Goal: Information Seeking & Learning: Learn about a topic

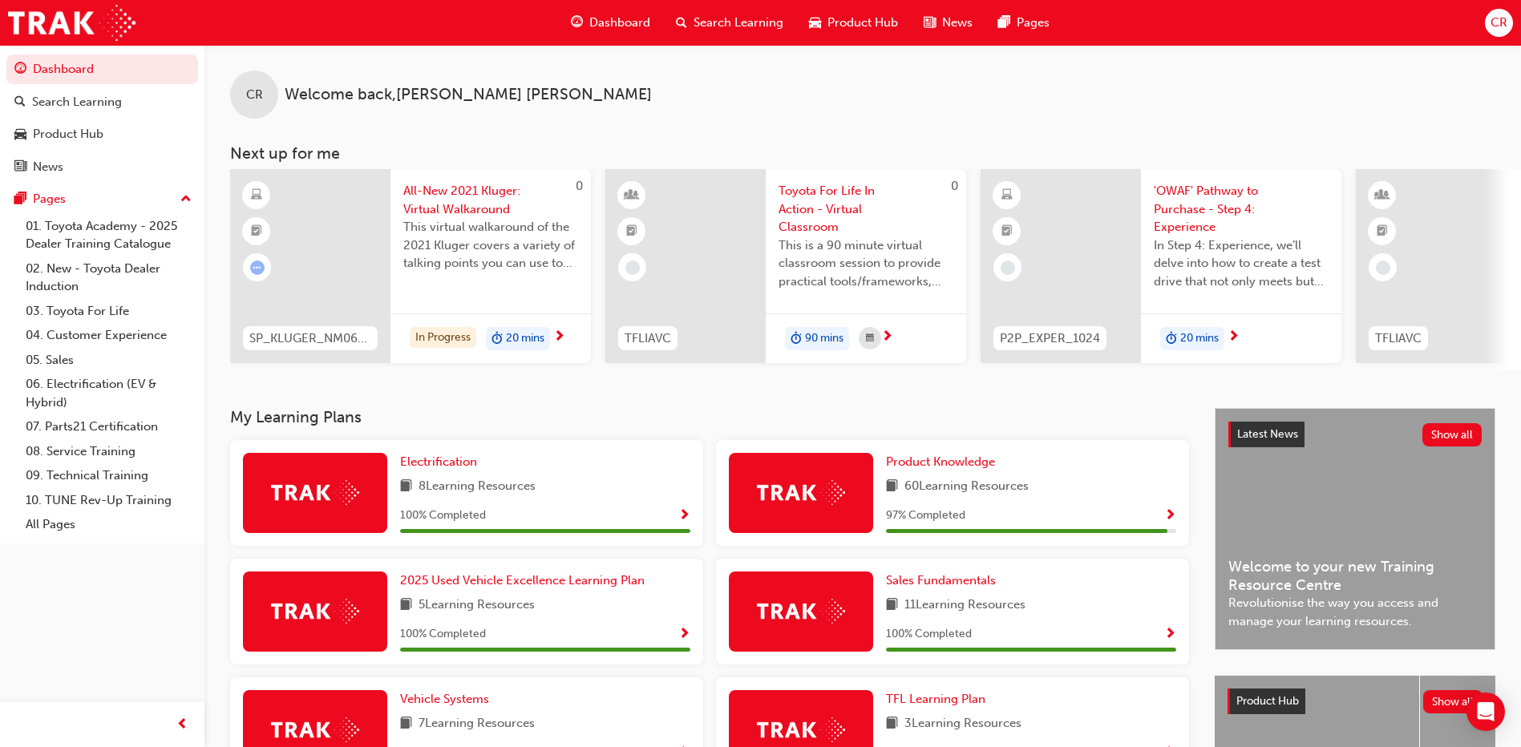
scroll to position [294, 0]
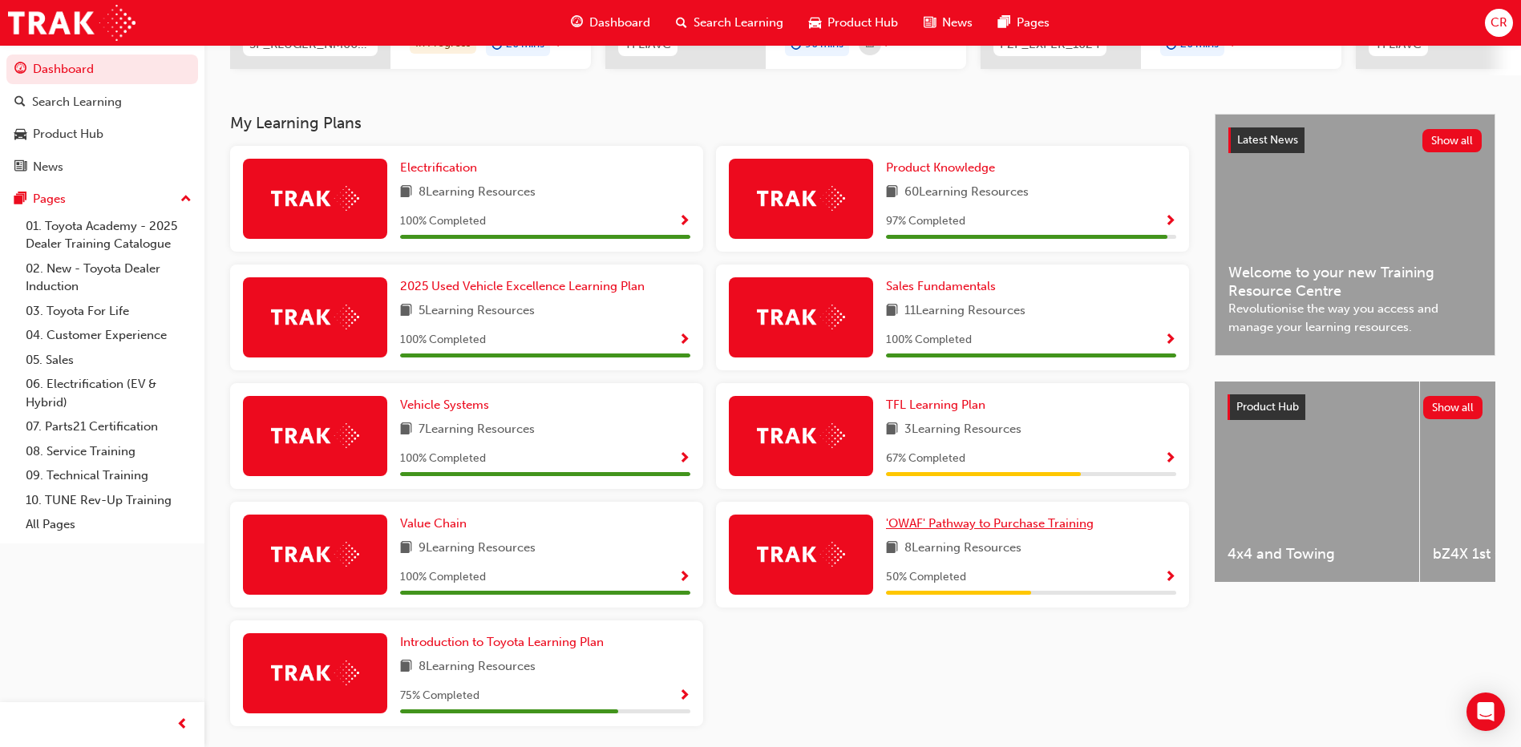
click at [943, 529] on span "'OWAF' Pathway to Purchase Training" at bounding box center [990, 523] width 208 height 14
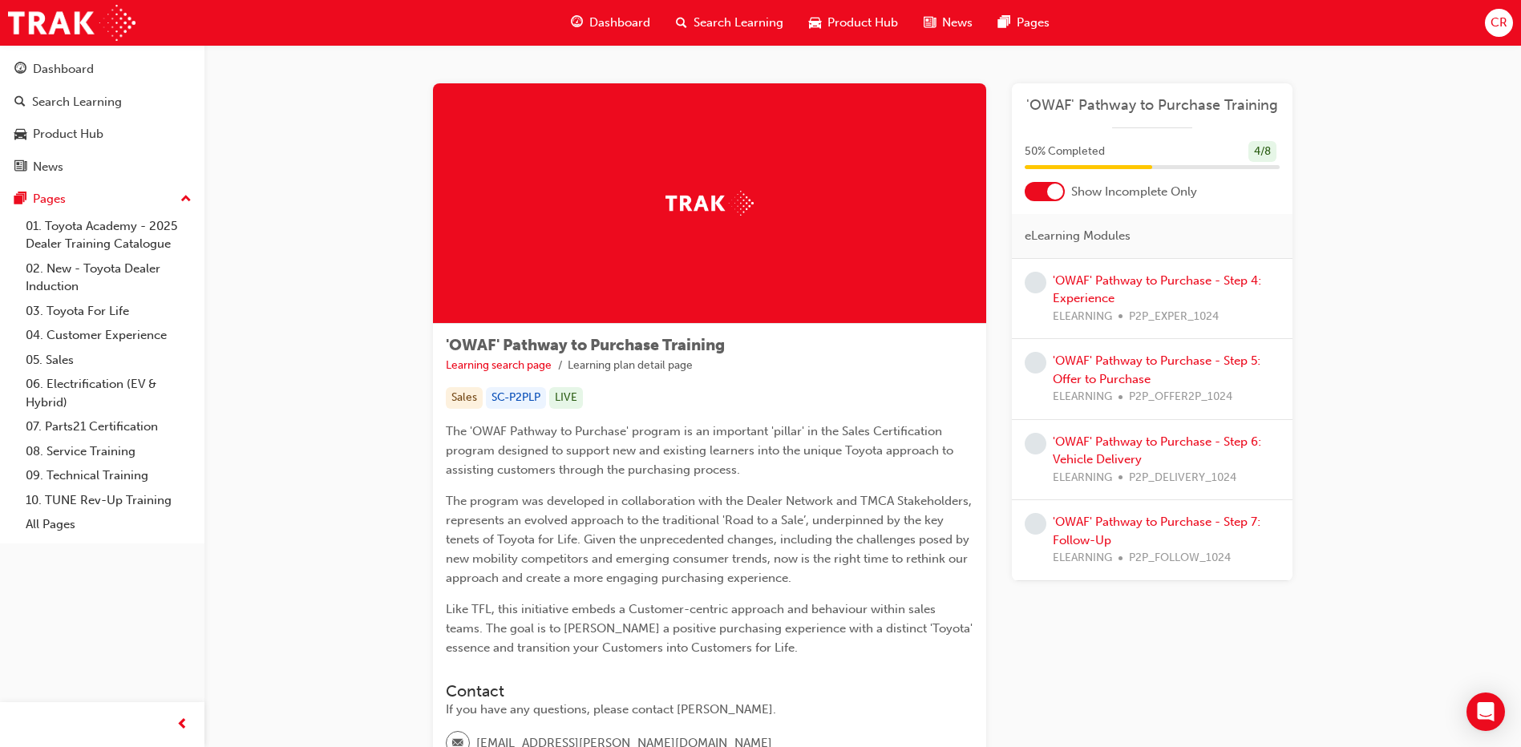
click at [1088, 289] on div "'OWAF' Pathway to Purchase - Step 4: Experience ELEARNING P2P_EXPER_1024" at bounding box center [1166, 299] width 227 height 55
click at [1071, 285] on link "'OWAF' Pathway to Purchase - Step 4: Experience" at bounding box center [1157, 289] width 208 height 33
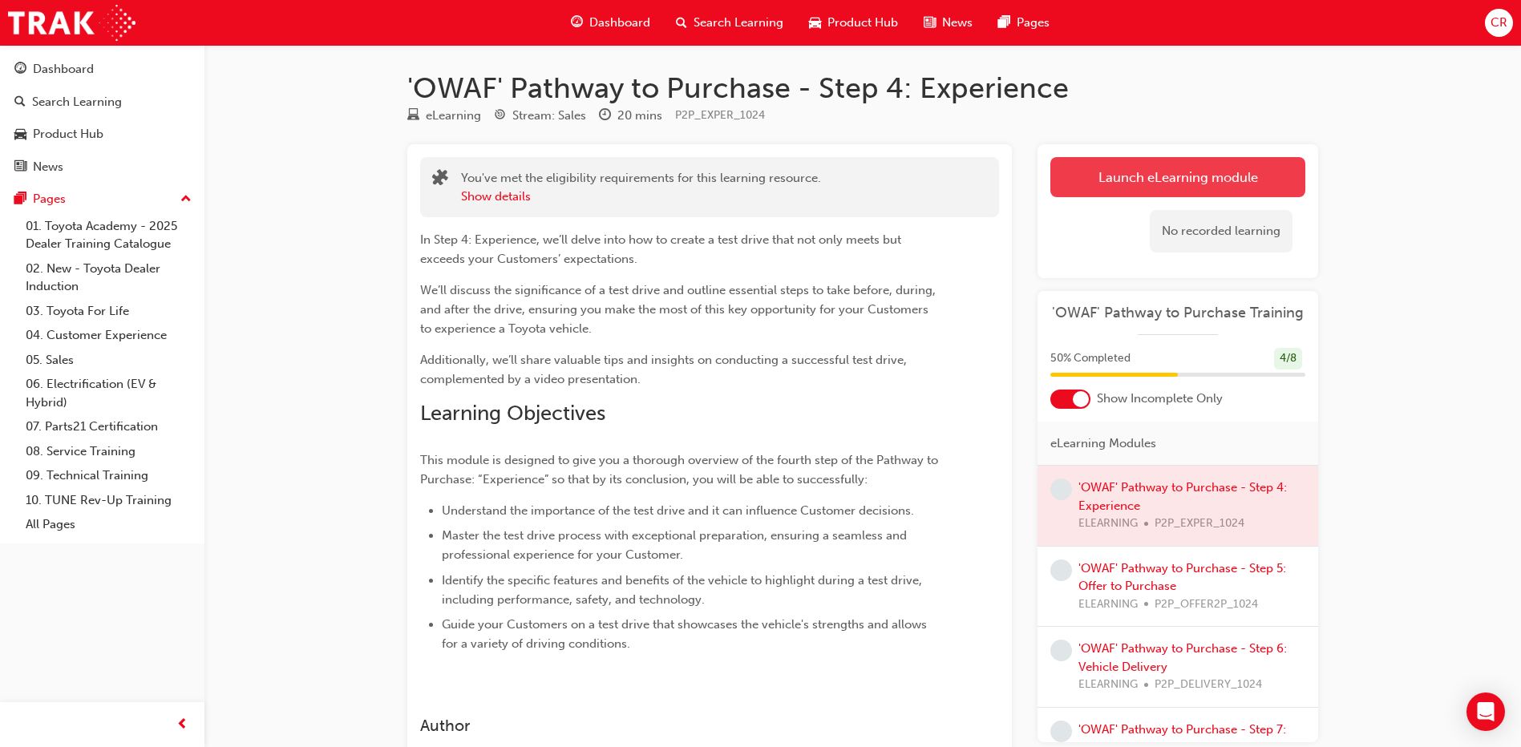
click at [1083, 178] on link "Launch eLearning module" at bounding box center [1177, 177] width 255 height 40
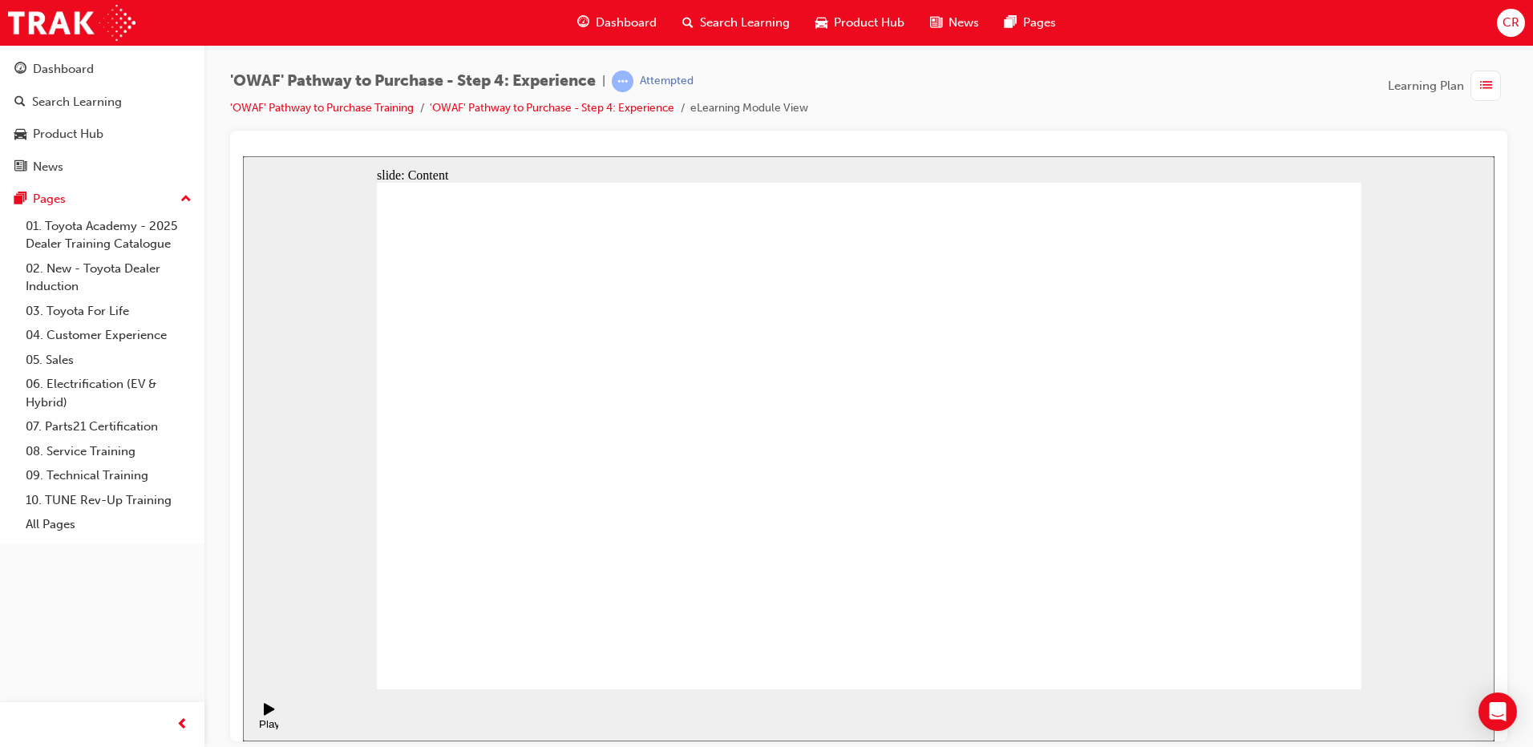
drag, startPoint x: 1228, startPoint y: 657, endPoint x: 1300, endPoint y: 652, distance: 72.3
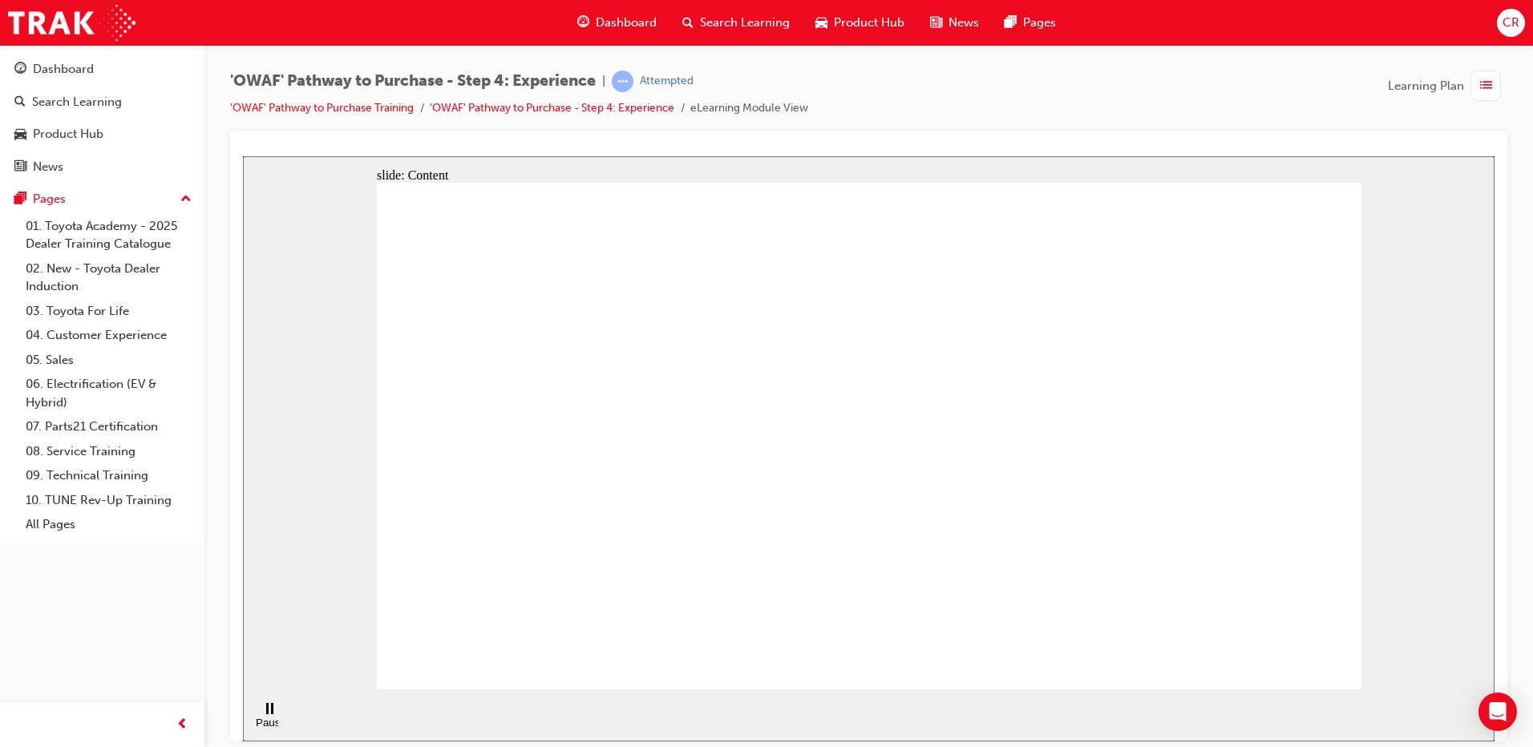
drag, startPoint x: 920, startPoint y: 442, endPoint x: 920, endPoint y: 453, distance: 11.3
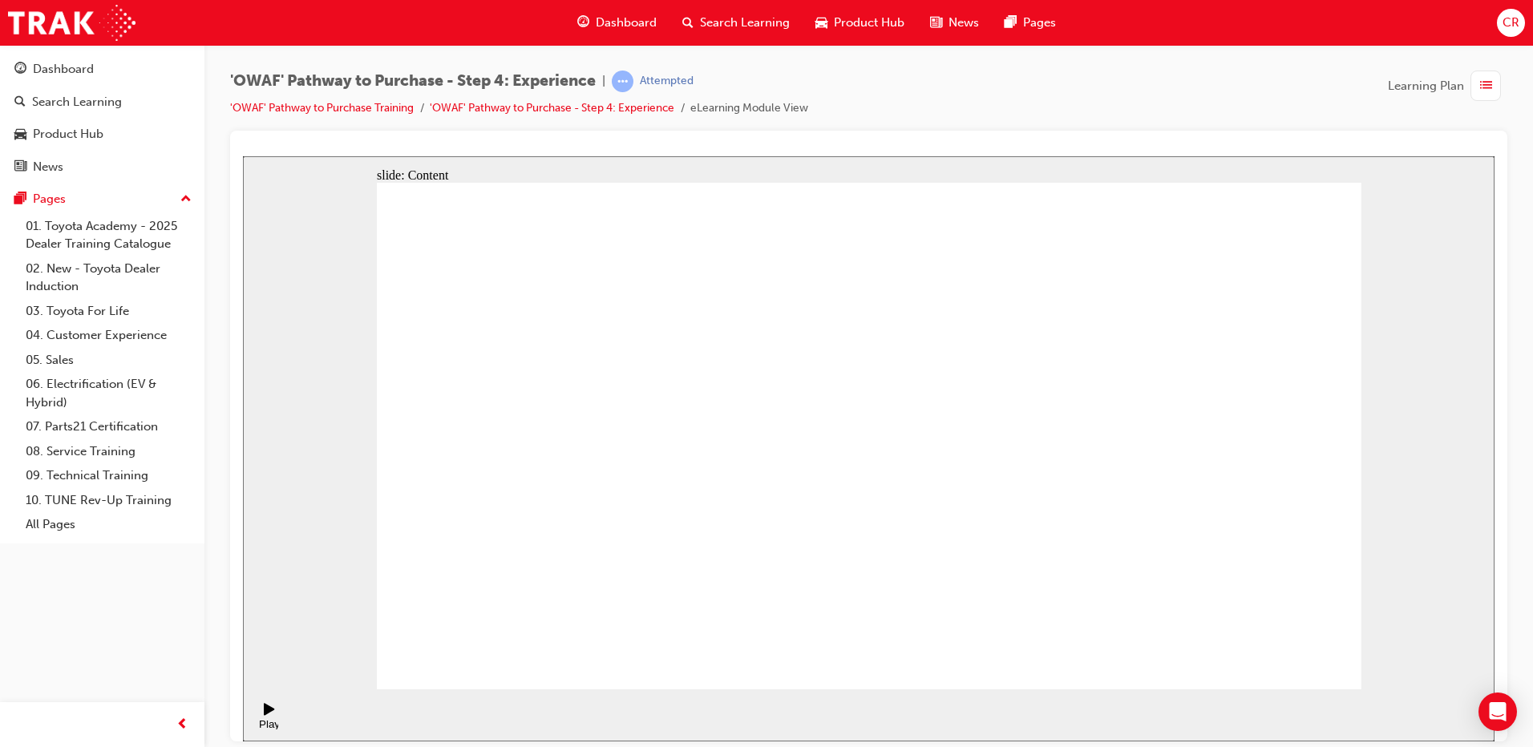
drag, startPoint x: 1227, startPoint y: 417, endPoint x: 1219, endPoint y: 408, distance: 11.9
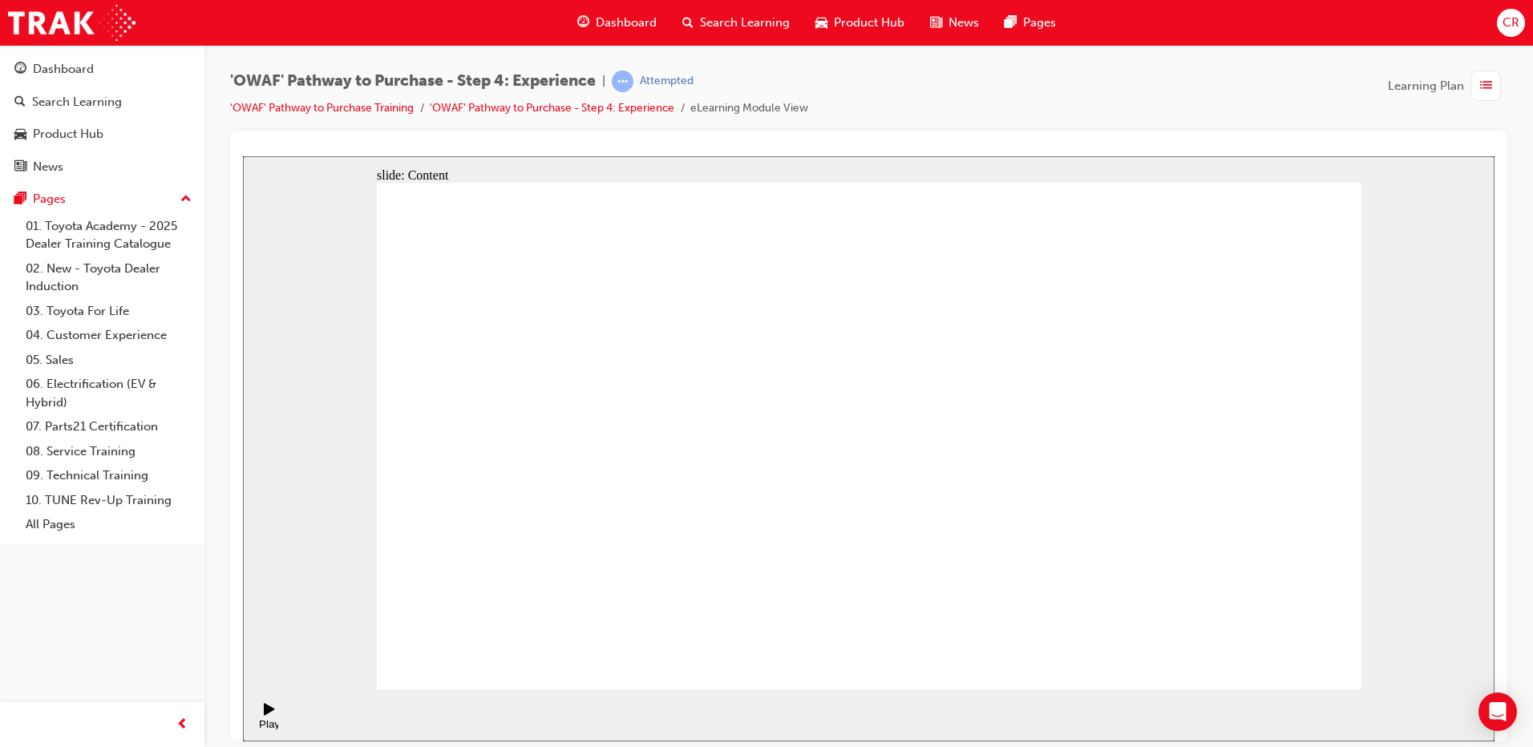
drag, startPoint x: 863, startPoint y: 517, endPoint x: 780, endPoint y: 511, distance: 83.6
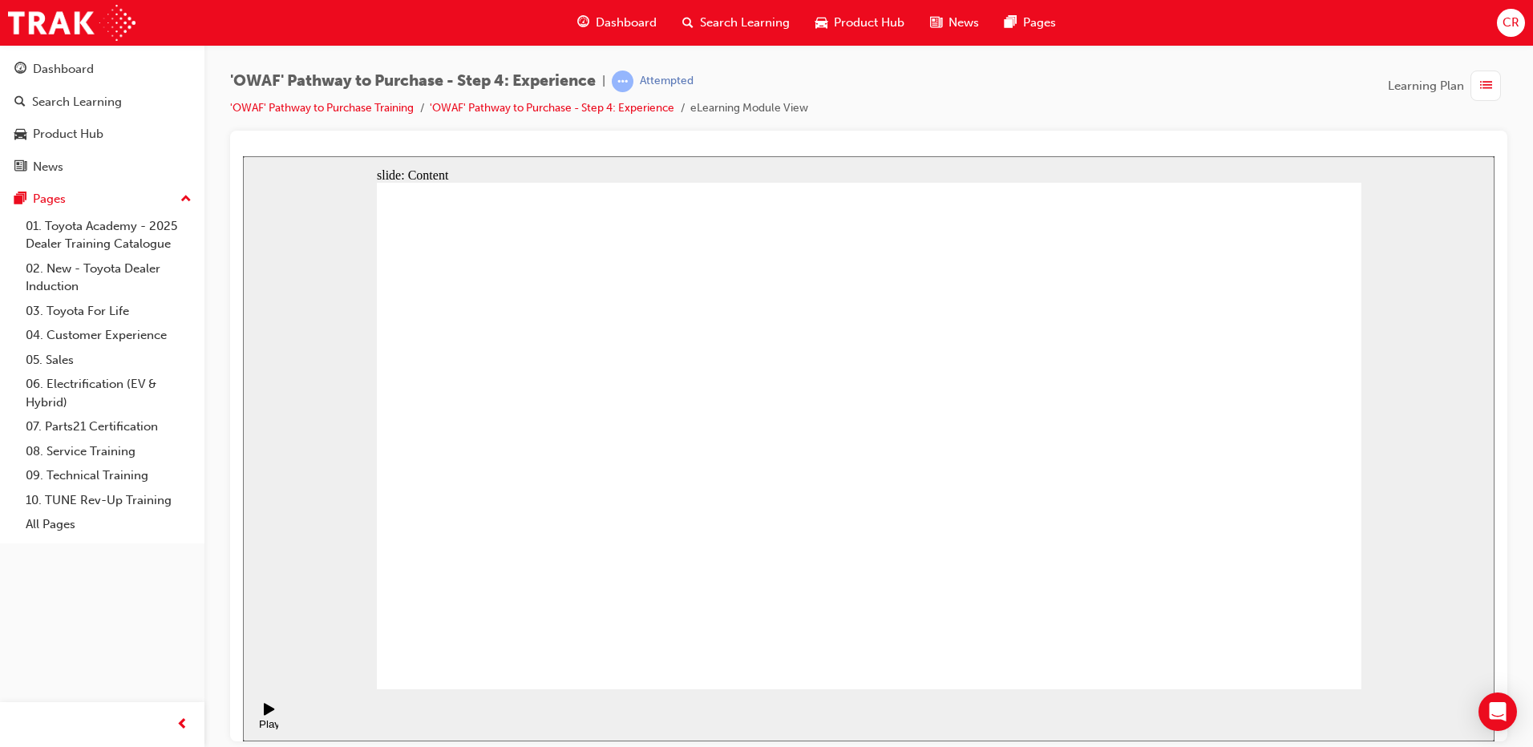
drag, startPoint x: 642, startPoint y: 532, endPoint x: 618, endPoint y: 534, distance: 24.1
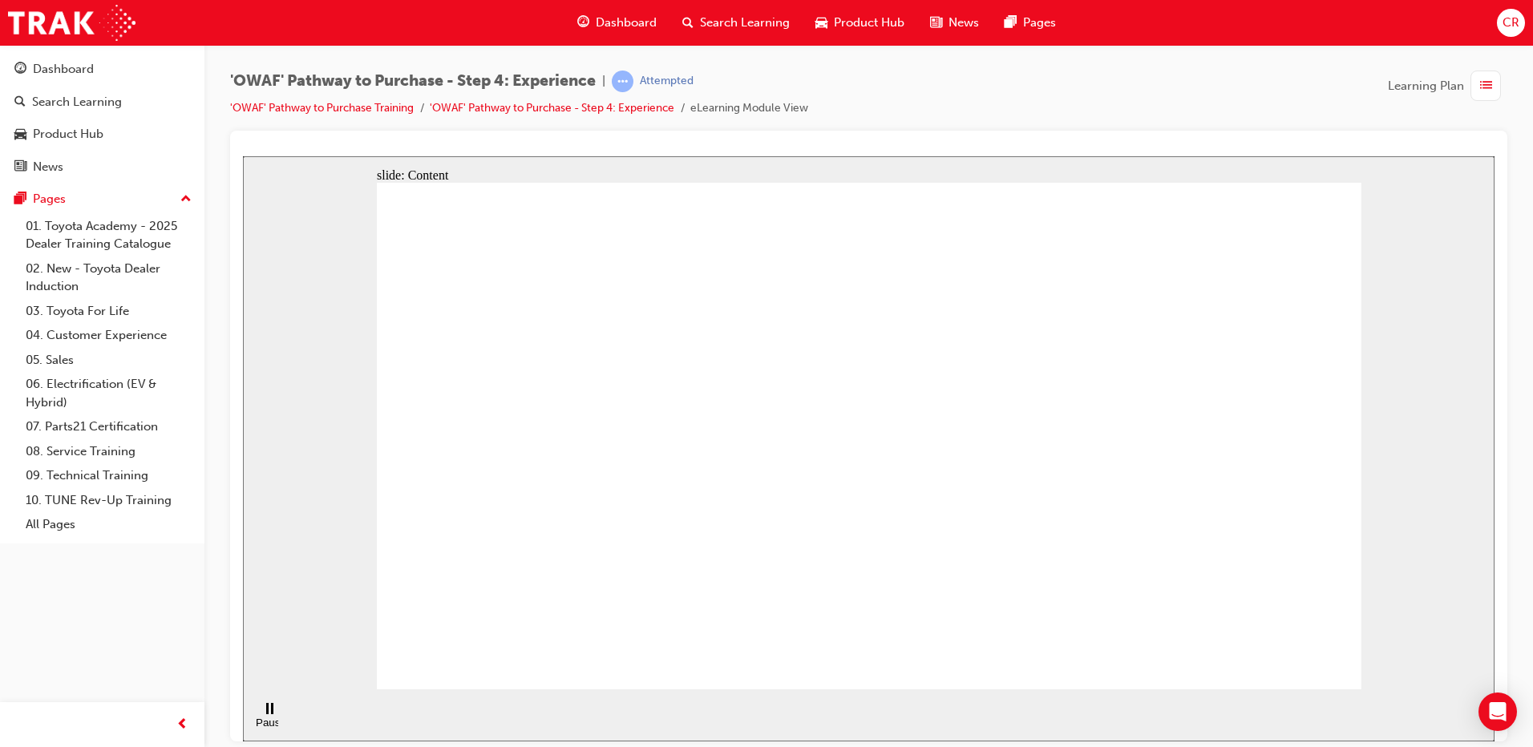
click at [75, 71] on div "Dashboard" at bounding box center [63, 69] width 61 height 18
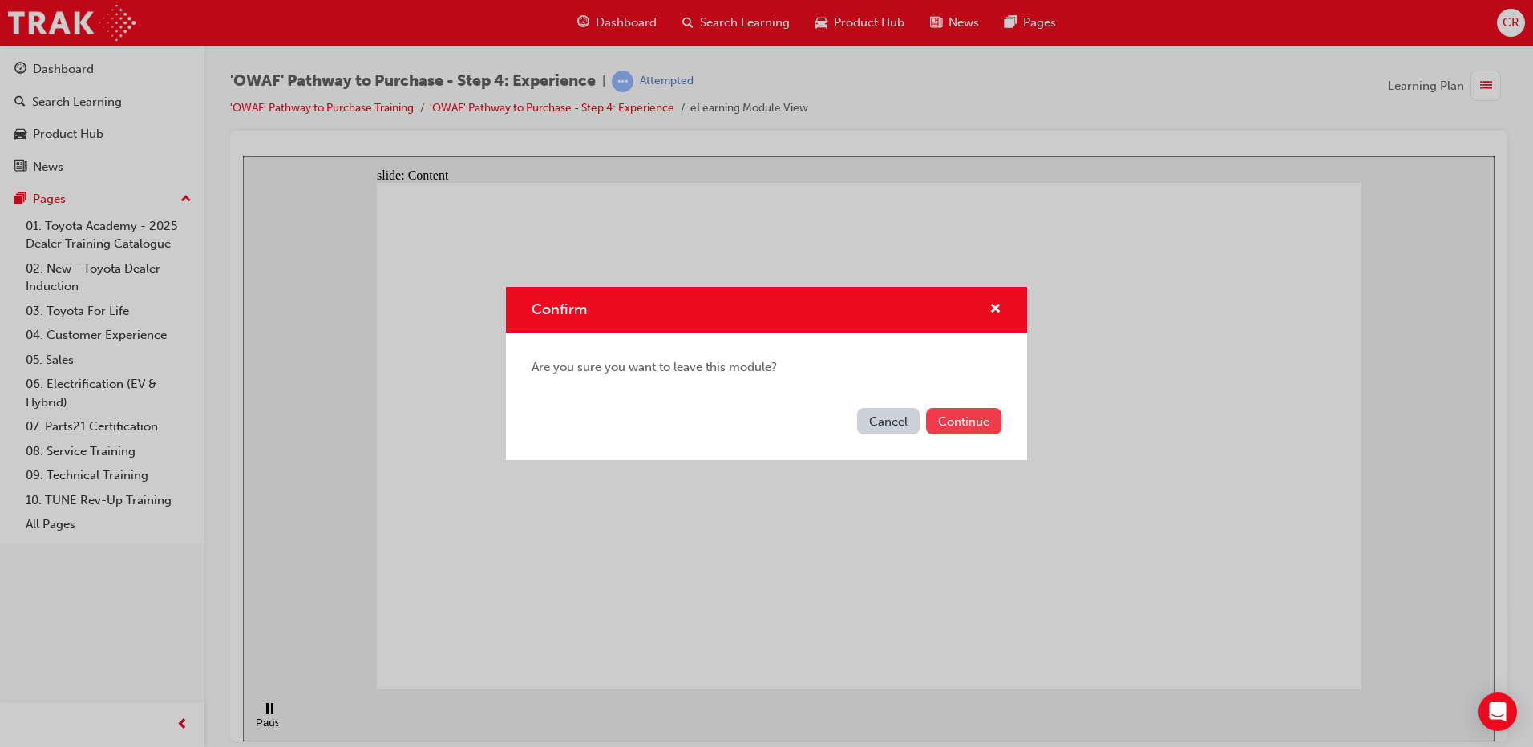
click at [939, 418] on button "Continue" at bounding box center [963, 421] width 75 height 26
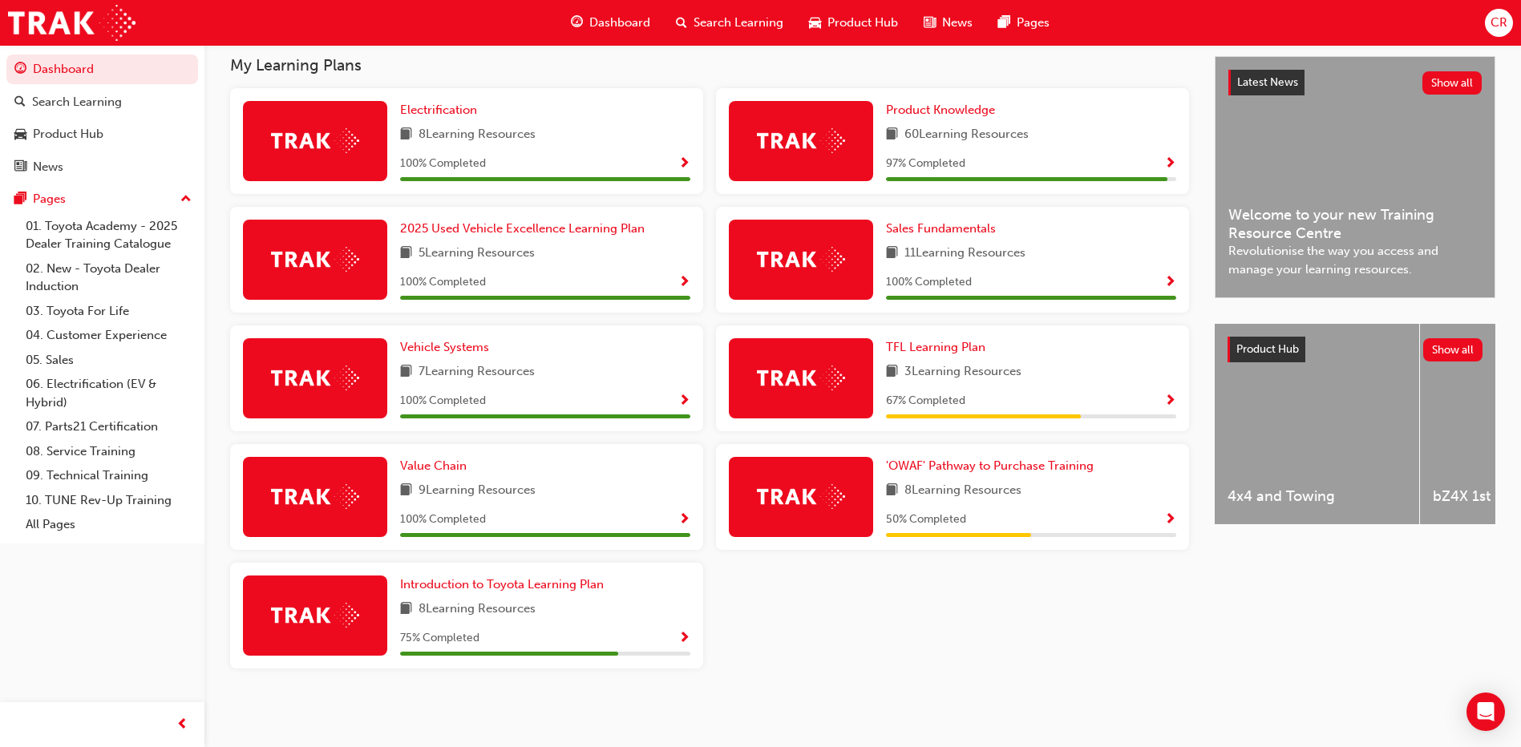
scroll to position [198, 0]
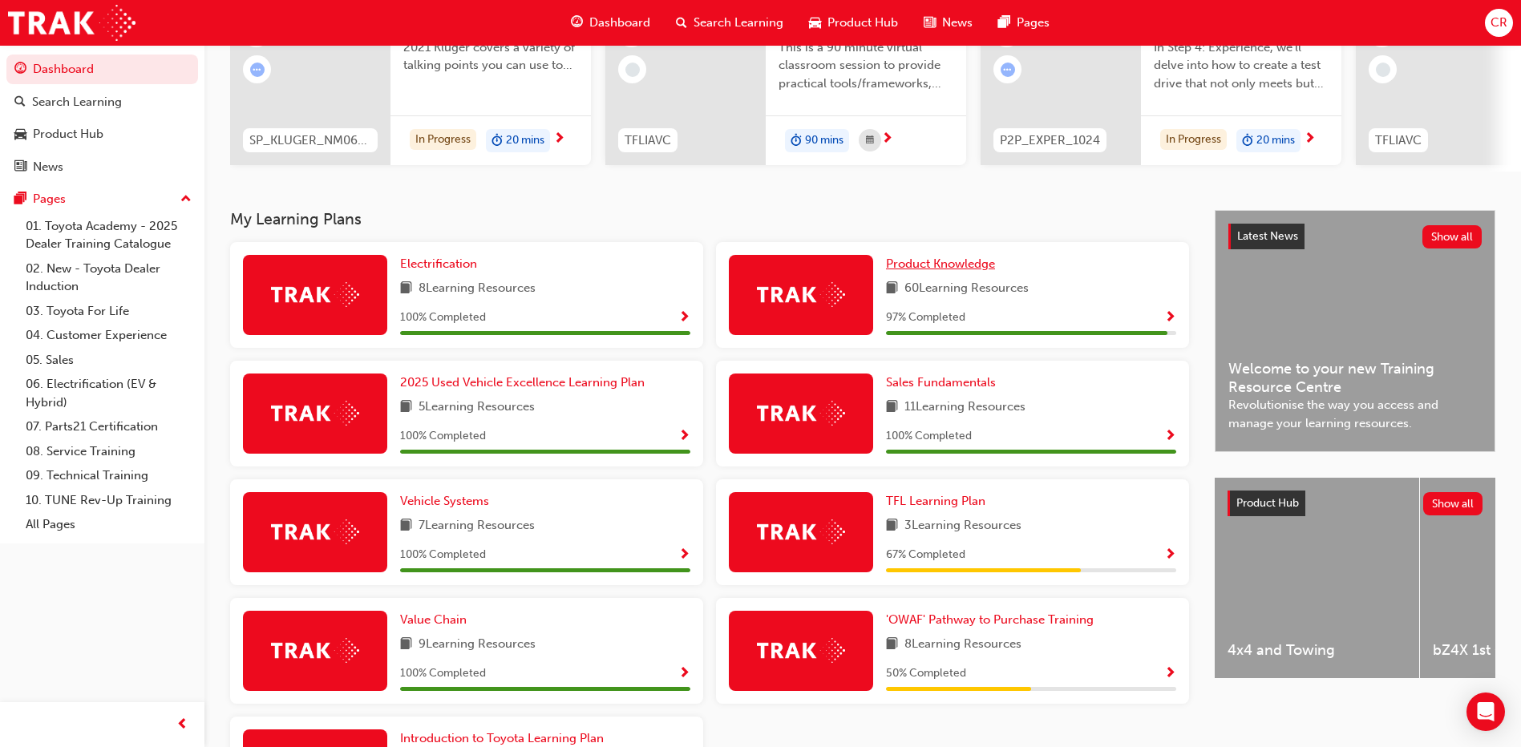
click at [935, 273] on link "Product Knowledge" at bounding box center [943, 264] width 115 height 18
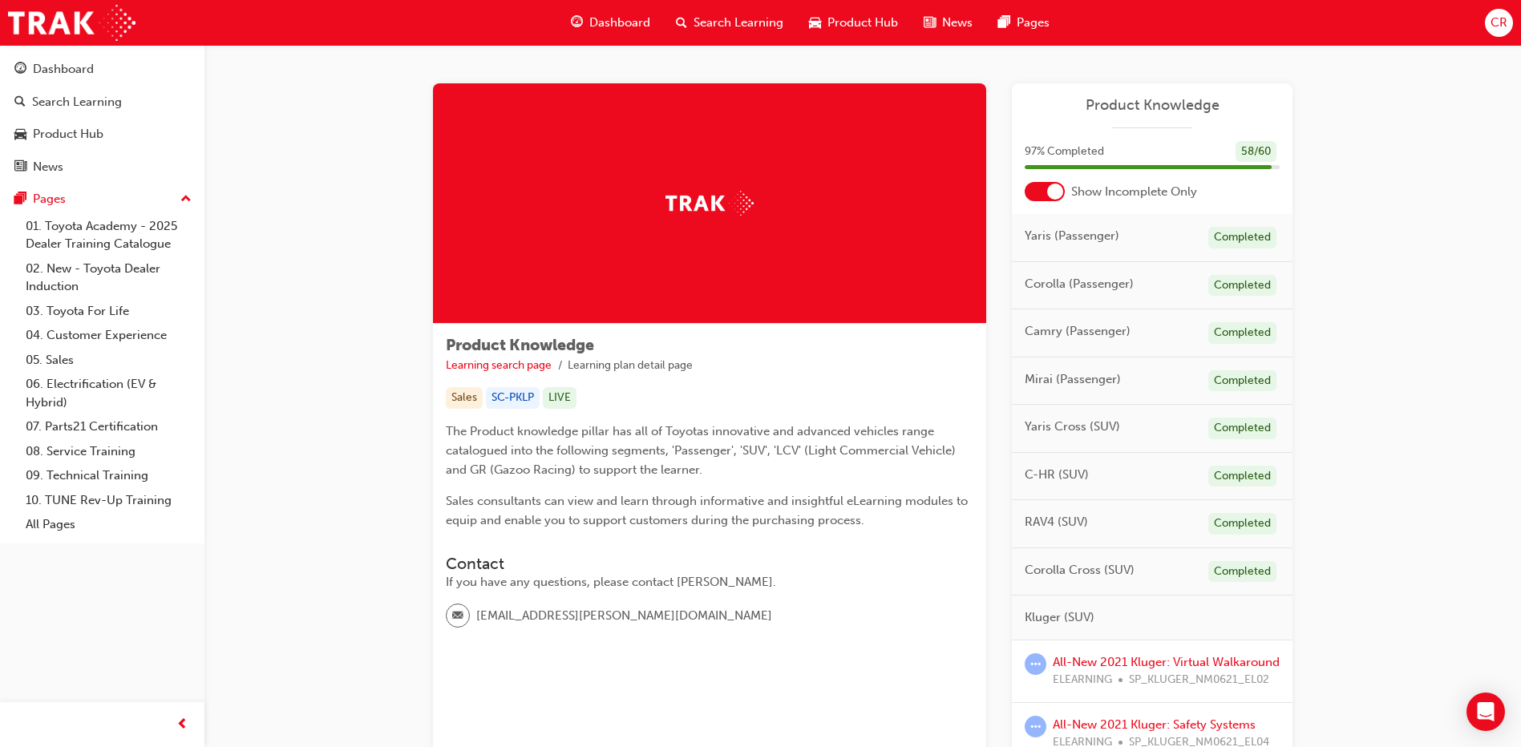
scroll to position [241, 0]
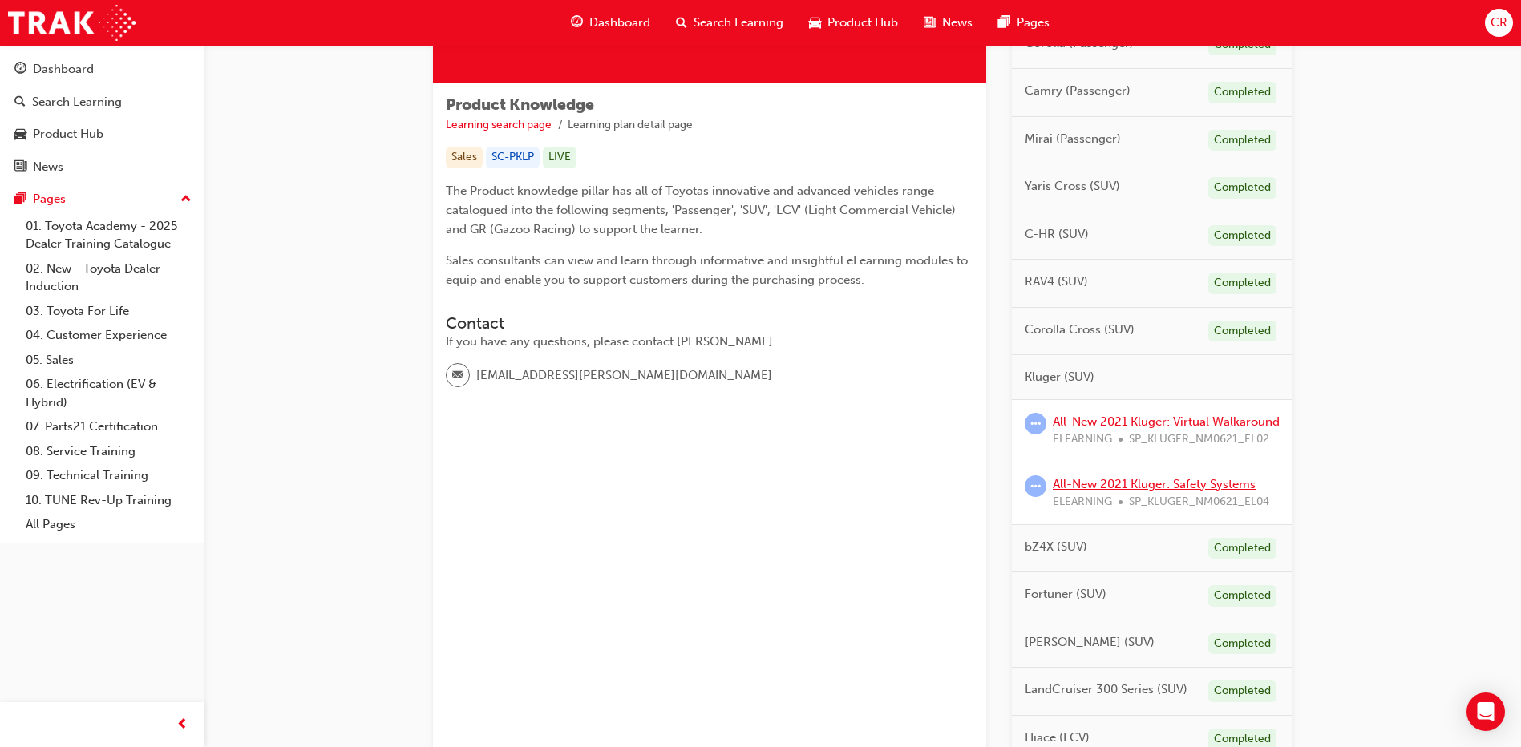
click at [1122, 491] on link "All-New 2021 Kluger: Safety Systems" at bounding box center [1154, 484] width 203 height 14
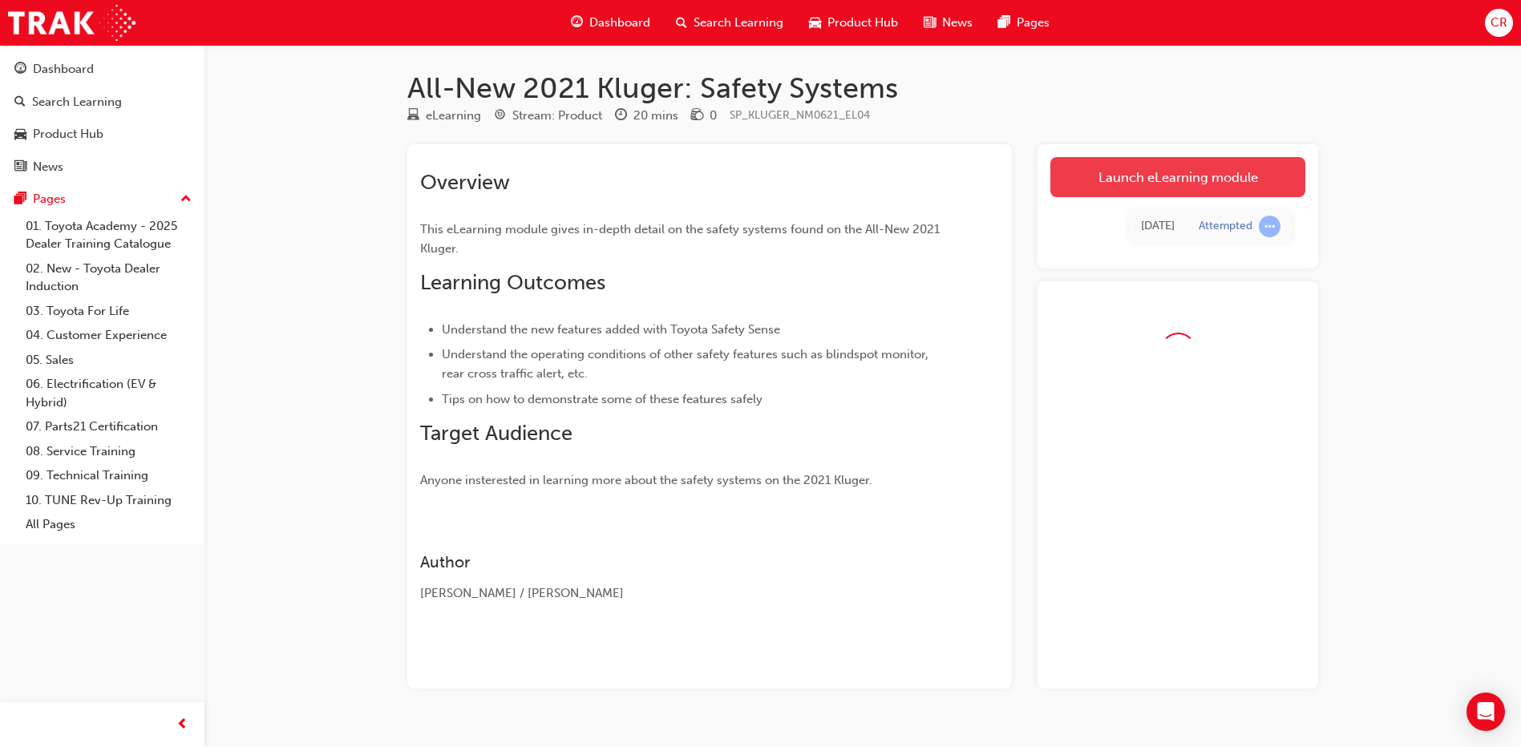
click at [1116, 165] on link "Launch eLearning module" at bounding box center [1177, 177] width 255 height 40
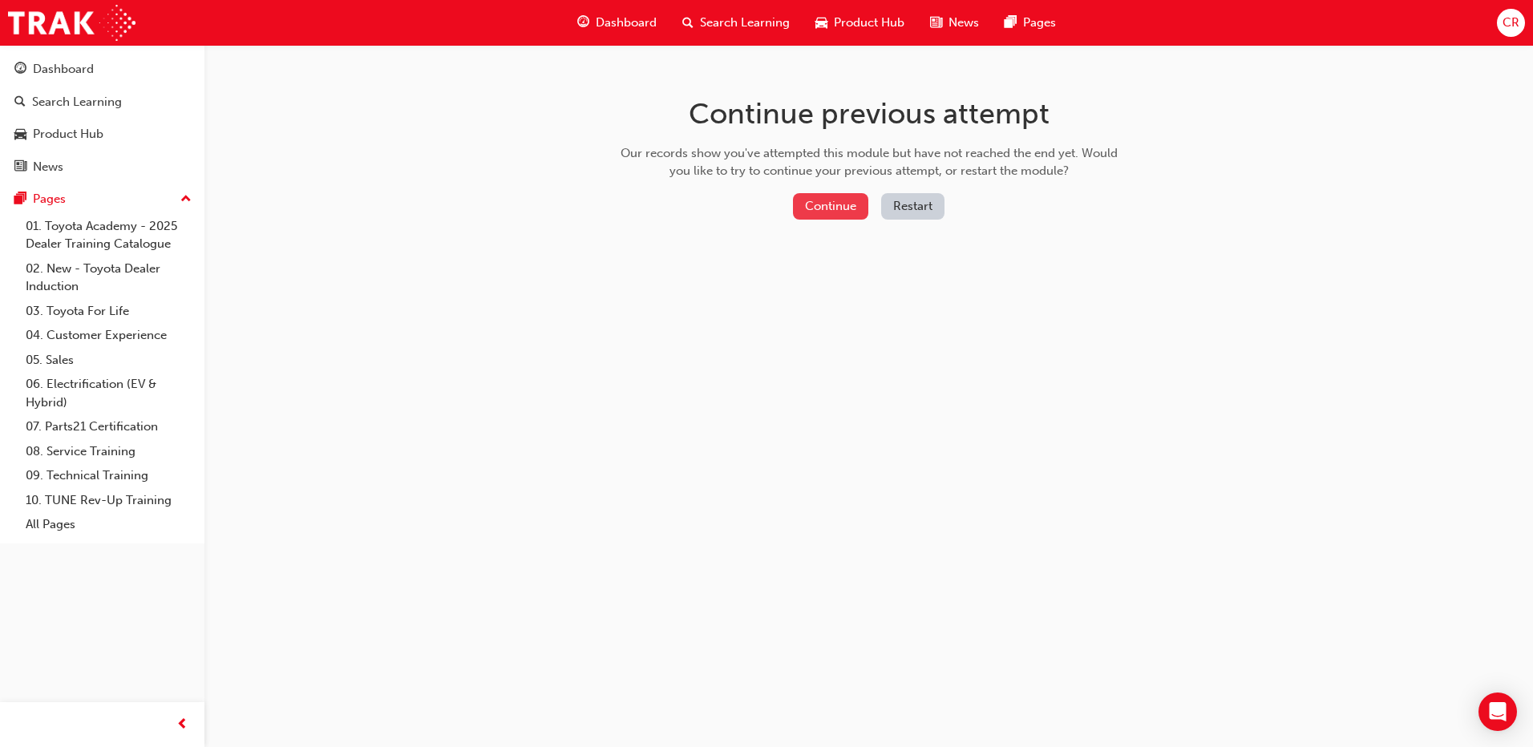
click at [839, 200] on button "Continue" at bounding box center [830, 206] width 75 height 26
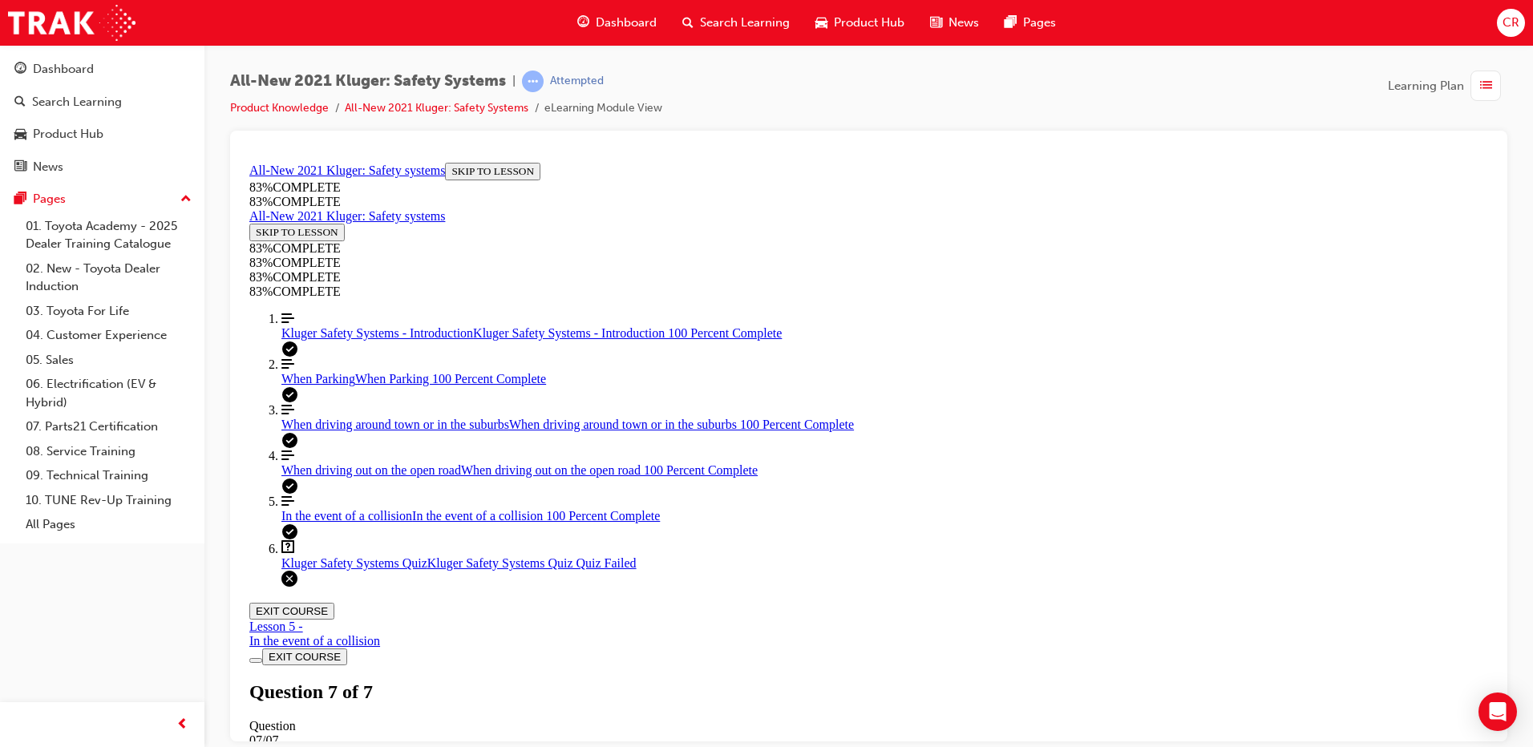
scroll to position [244, 0]
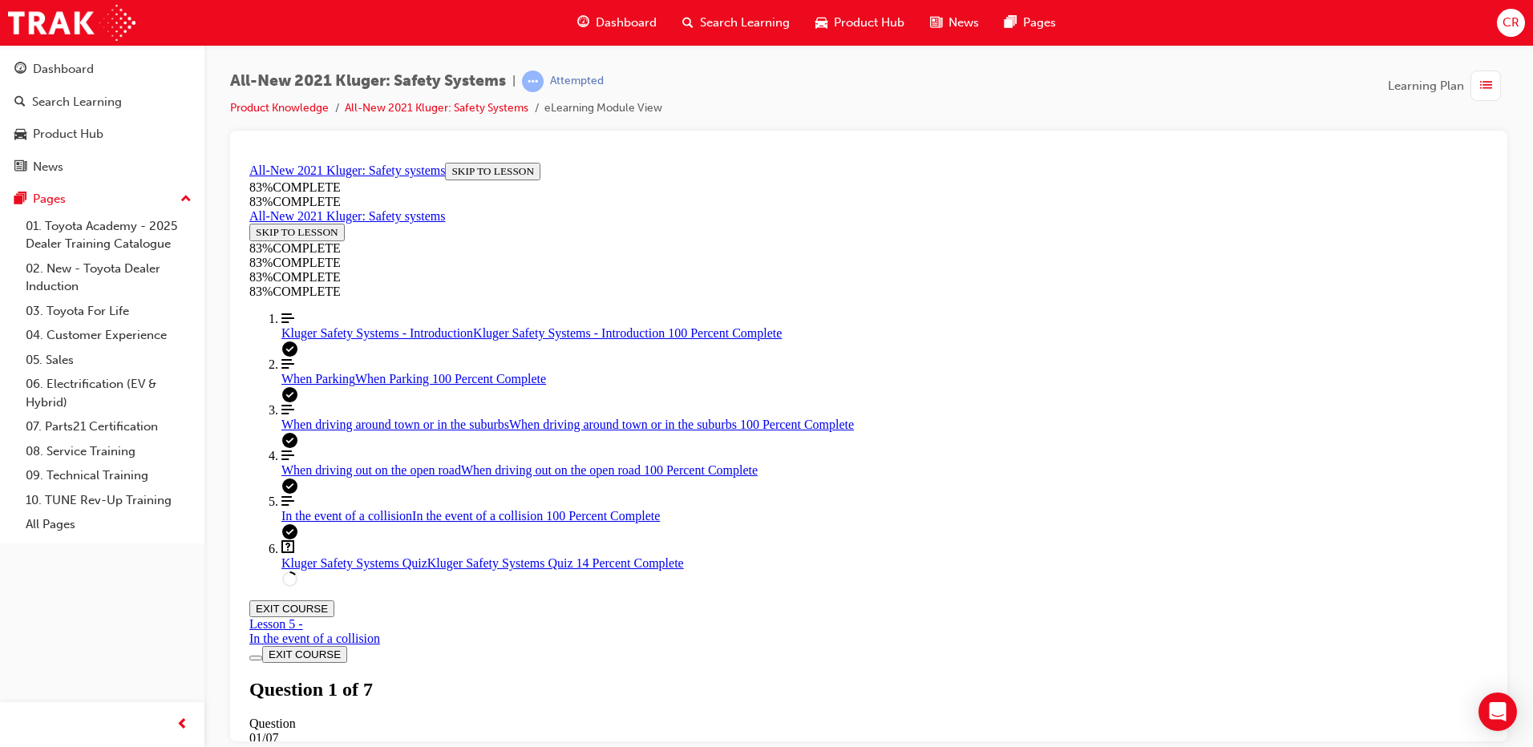
scroll to position [59, 0]
drag, startPoint x: 843, startPoint y: 558, endPoint x: 912, endPoint y: 556, distance: 69.0
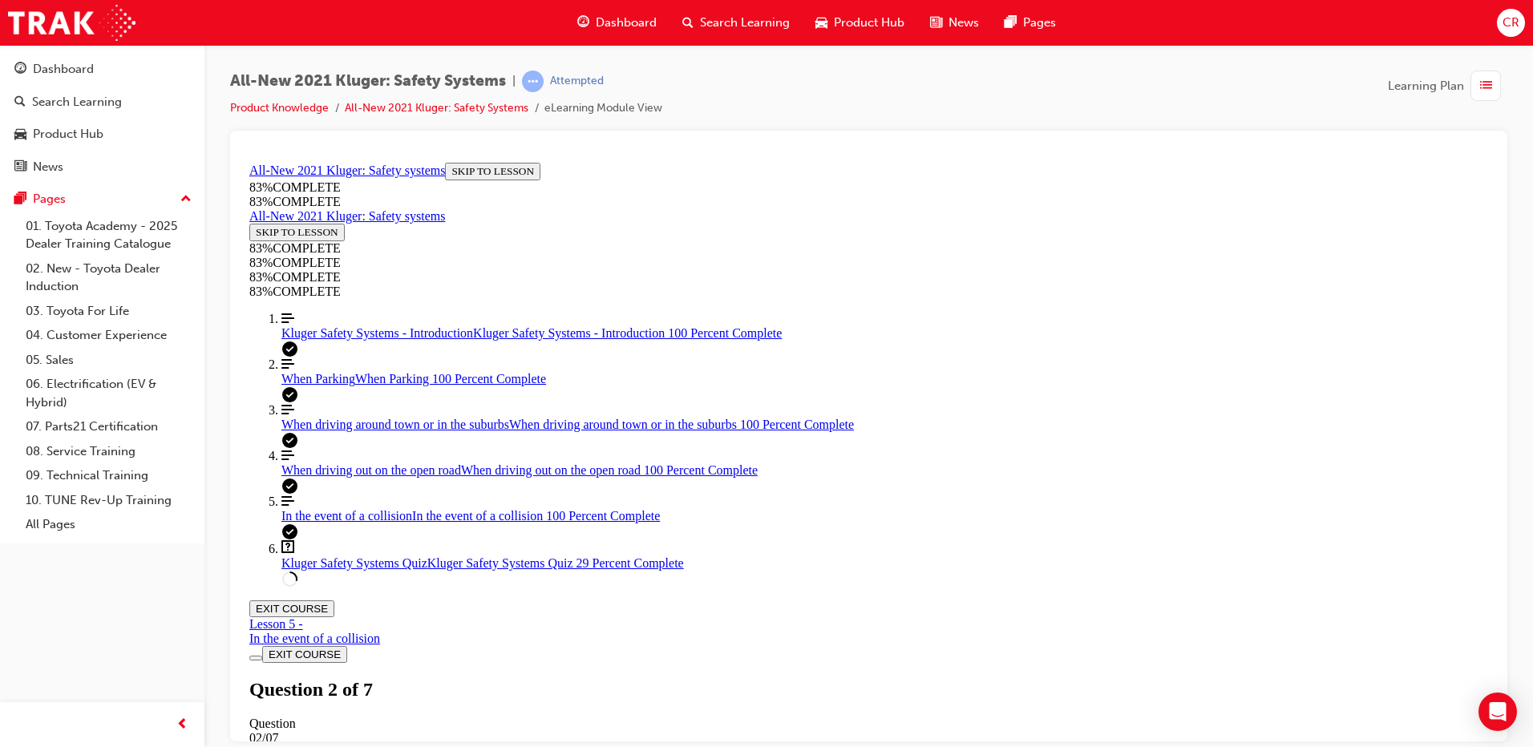
drag, startPoint x: 940, startPoint y: 479, endPoint x: 991, endPoint y: 398, distance: 95.4
drag, startPoint x: 893, startPoint y: 493, endPoint x: 947, endPoint y: 493, distance: 53.7
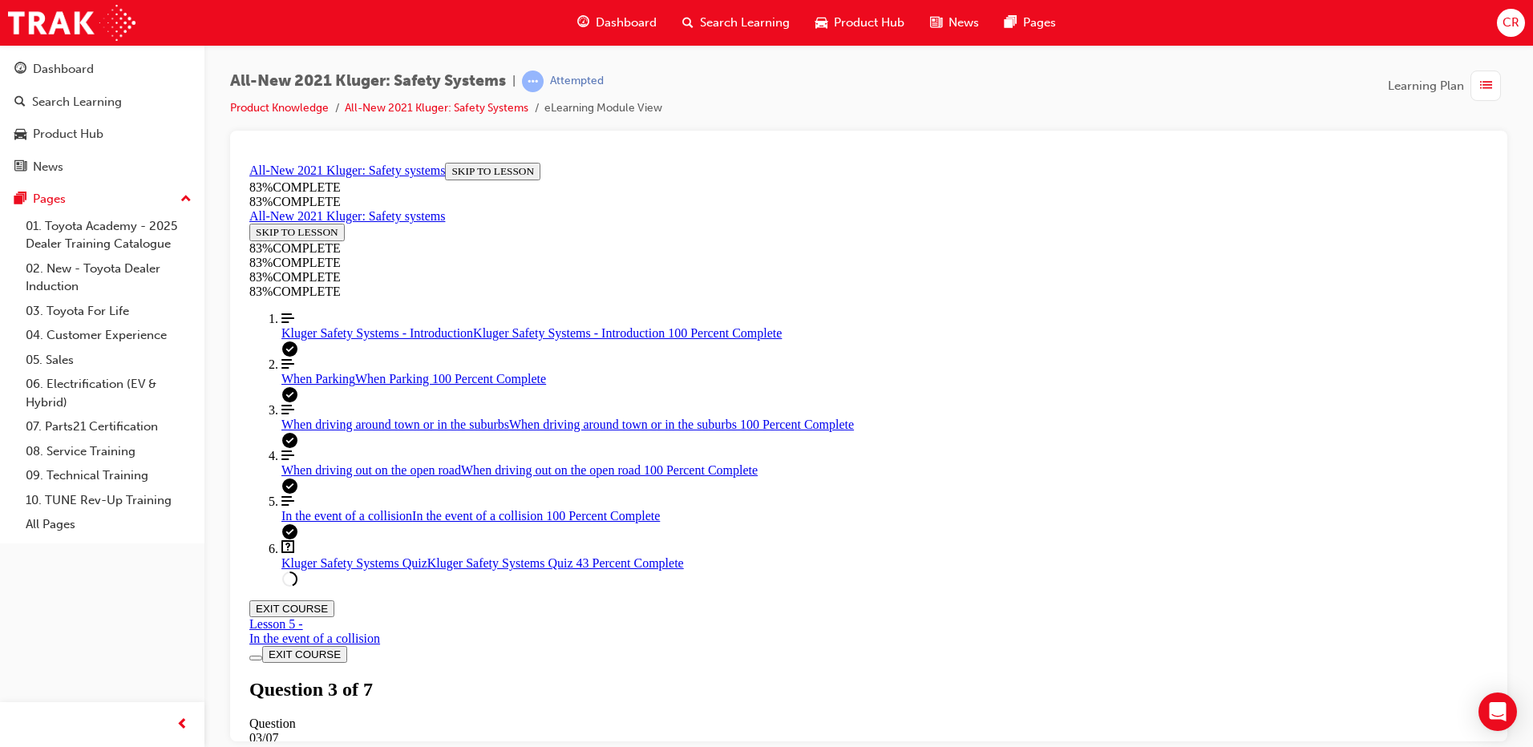
scroll to position [379, 0]
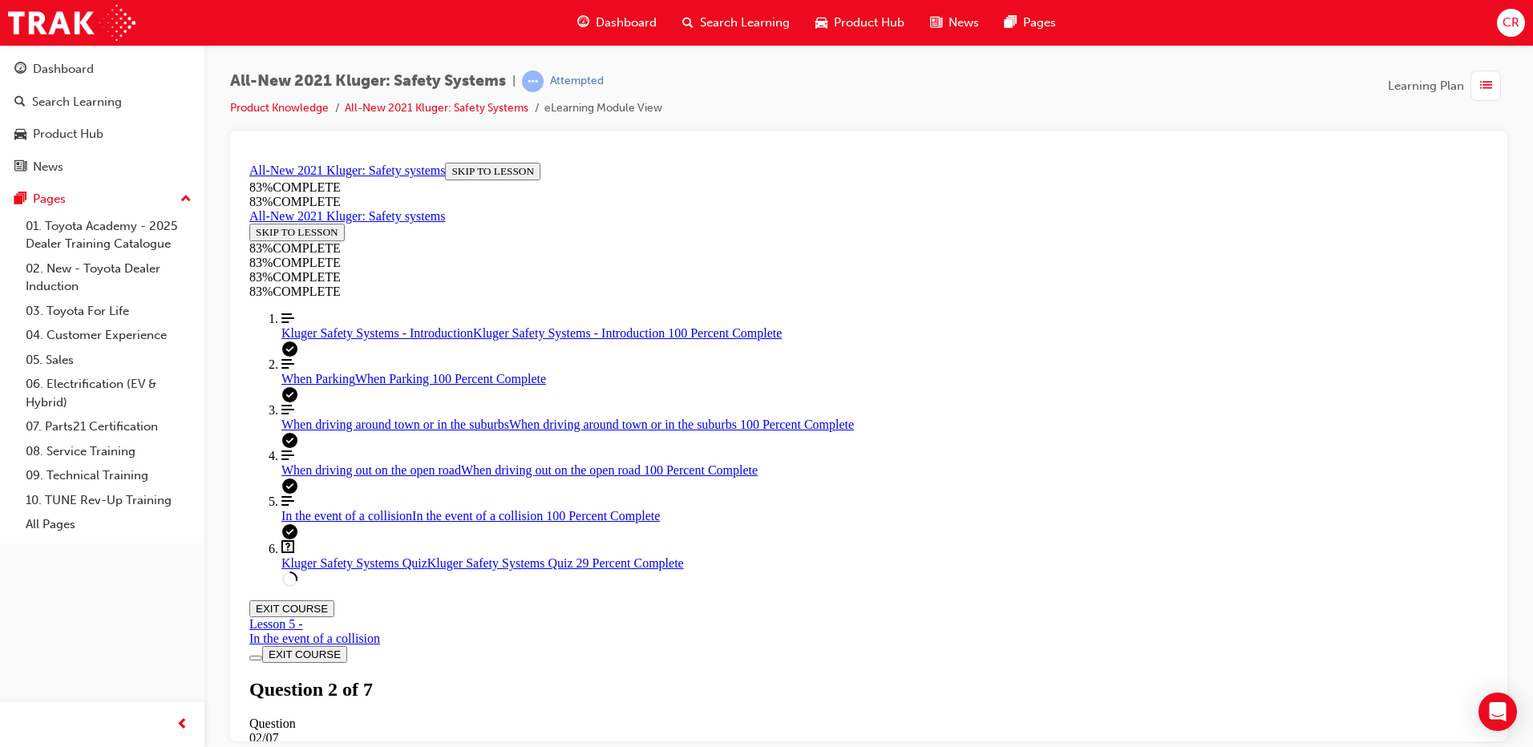
drag, startPoint x: 870, startPoint y: 495, endPoint x: 930, endPoint y: 568, distance: 94.5
drag, startPoint x: 844, startPoint y: 495, endPoint x: 921, endPoint y: 423, distance: 105.5
drag, startPoint x: 811, startPoint y: 482, endPoint x: 890, endPoint y: 478, distance: 78.7
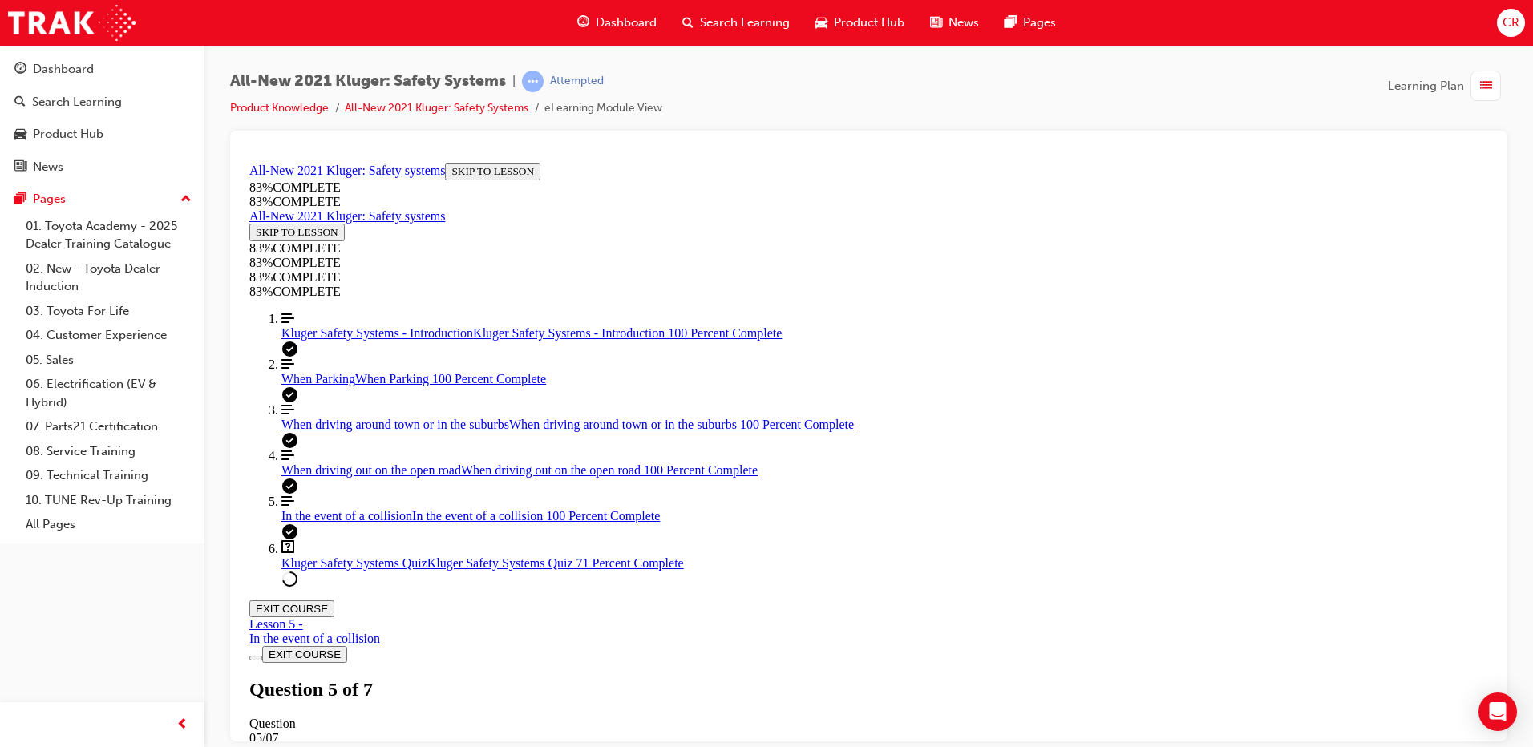
scroll to position [536, 0]
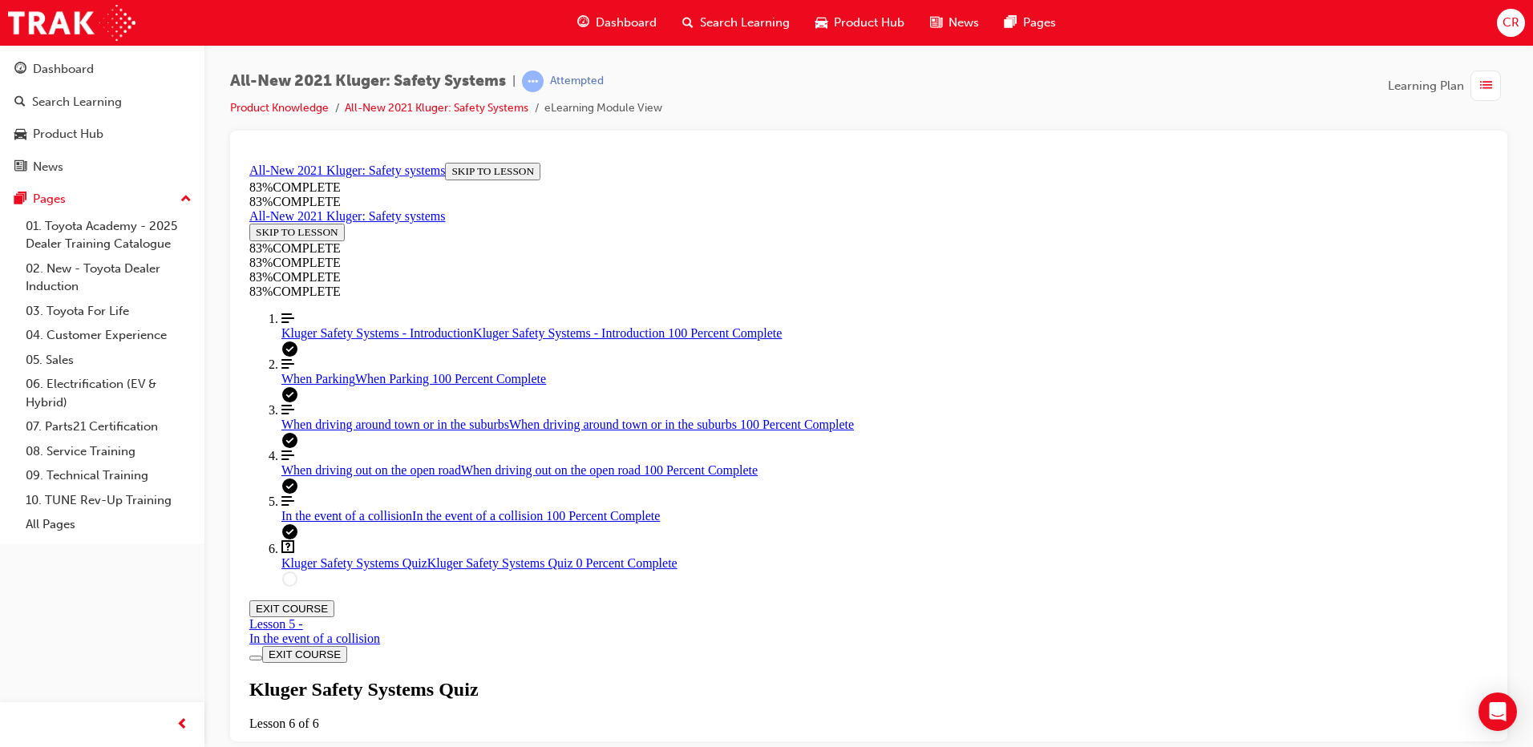
scroll to position [0, 0]
